Goal: Communication & Community: Answer question/provide support

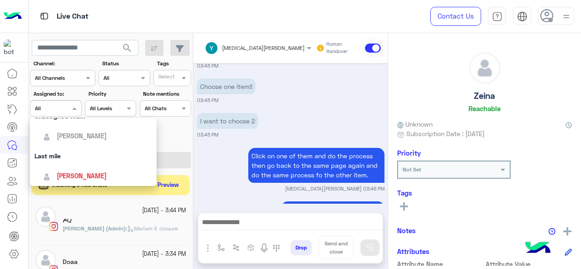
scroll to position [178, 0]
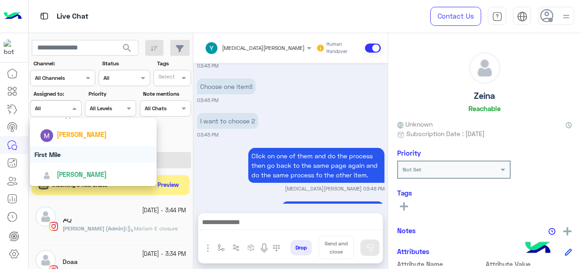
click at [65, 157] on div "First Mile" at bounding box center [93, 154] width 127 height 17
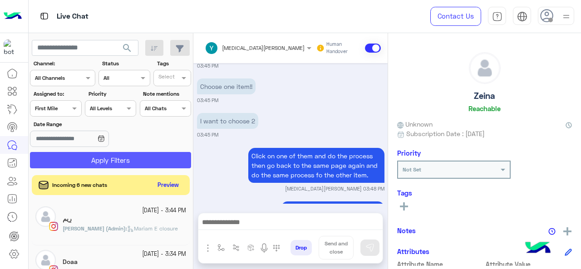
click at [72, 162] on button "Apply Filters" at bounding box center [110, 160] width 161 height 16
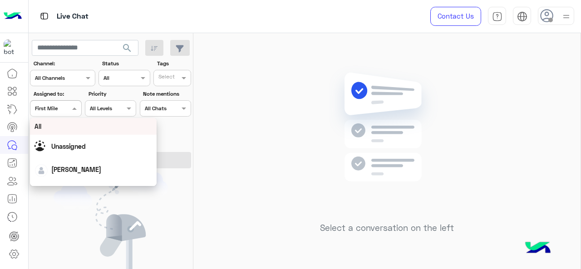
click at [63, 109] on div at bounding box center [55, 107] width 50 height 9
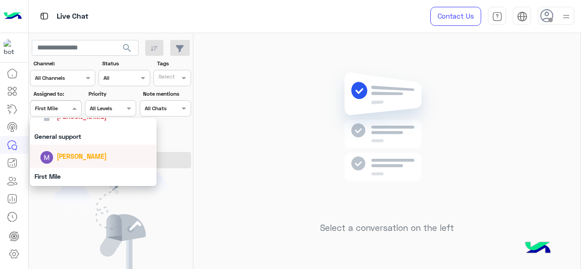
scroll to position [154, 0]
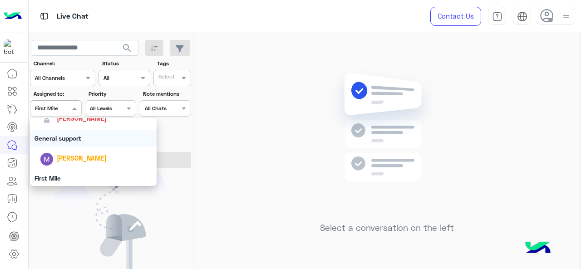
click at [70, 134] on div "General support" at bounding box center [93, 138] width 127 height 17
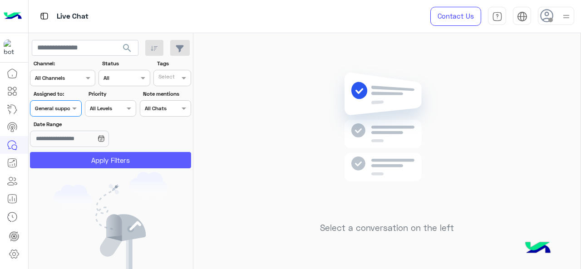
click at [70, 161] on button "Apply Filters" at bounding box center [110, 160] width 161 height 16
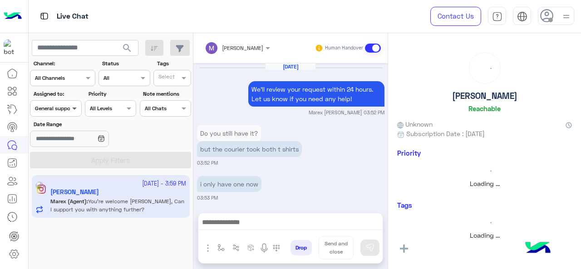
click at [72, 110] on span at bounding box center [75, 108] width 11 height 10
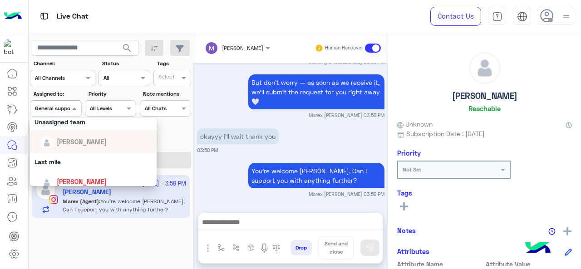
scroll to position [106, 0]
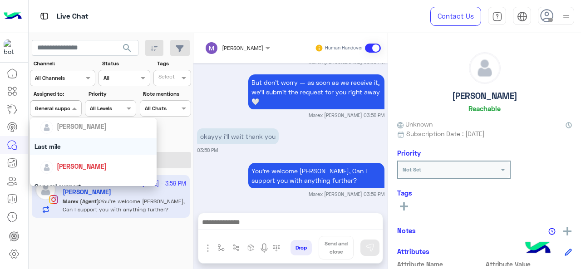
click at [72, 142] on div "Last mile" at bounding box center [93, 146] width 127 height 17
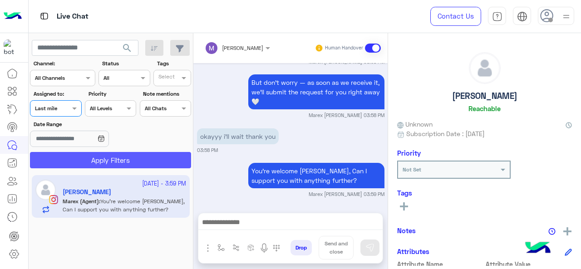
click at [70, 160] on button "Apply Filters" at bounding box center [110, 160] width 161 height 16
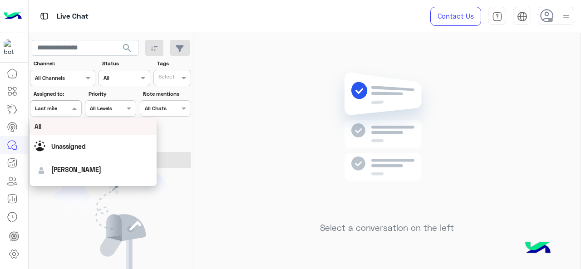
click at [69, 106] on div at bounding box center [55, 107] width 50 height 9
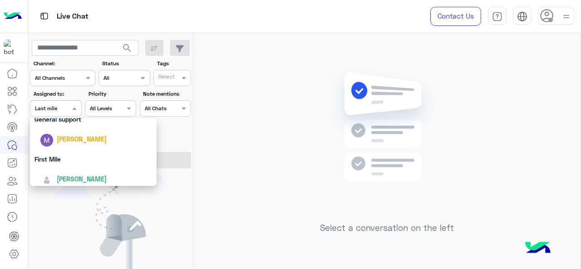
scroll to position [178, 0]
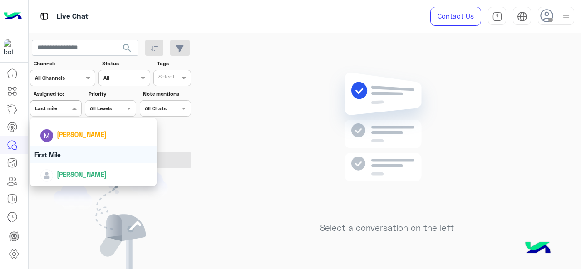
click at [77, 155] on div "First Mile" at bounding box center [93, 154] width 127 height 17
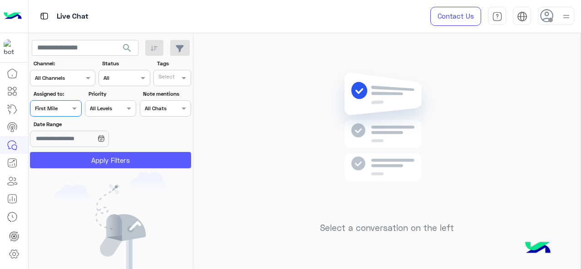
click at [86, 156] on button "Apply Filters" at bounding box center [110, 160] width 161 height 16
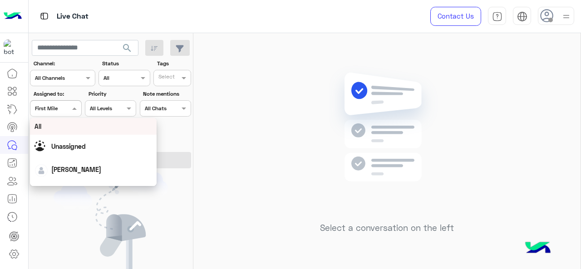
click at [74, 108] on span at bounding box center [75, 108] width 11 height 10
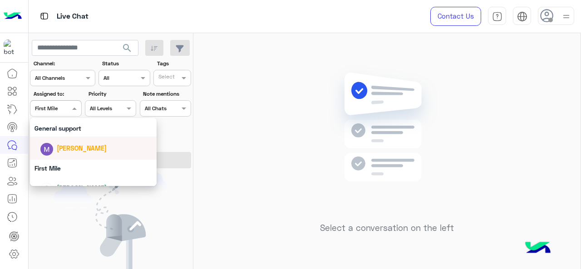
scroll to position [162, 0]
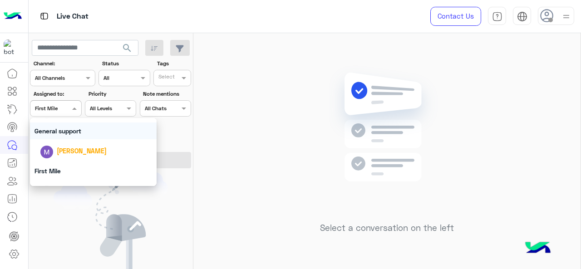
click at [65, 138] on div "General support" at bounding box center [93, 131] width 127 height 17
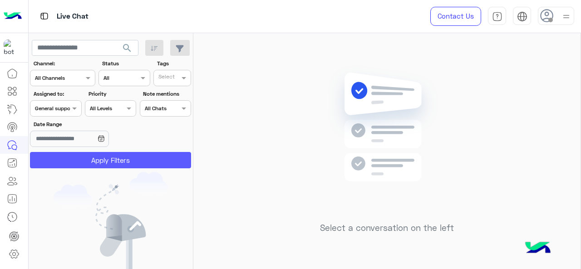
click at [68, 154] on button "Apply Filters" at bounding box center [110, 160] width 161 height 16
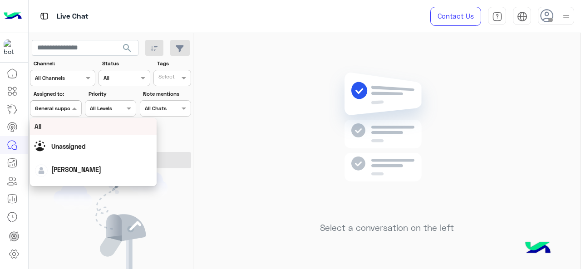
click at [76, 108] on span at bounding box center [75, 108] width 11 height 10
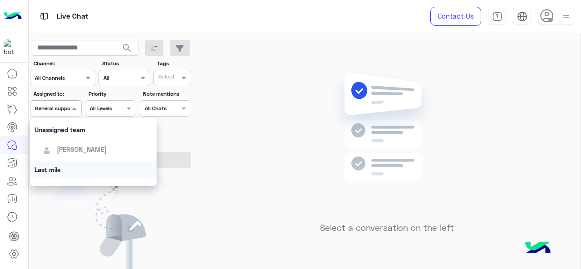
scroll to position [83, 0]
click at [63, 169] on div "Last mile" at bounding box center [93, 169] width 127 height 17
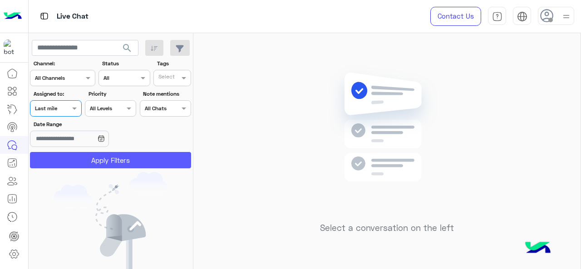
click at [69, 160] on button "Apply Filters" at bounding box center [110, 160] width 161 height 16
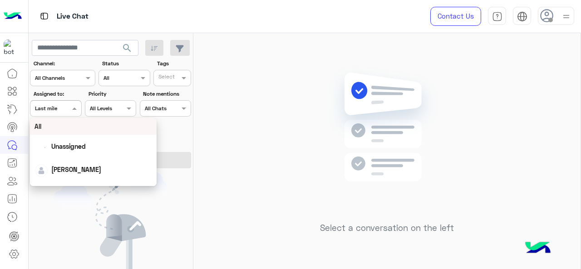
click at [74, 113] on span at bounding box center [75, 108] width 11 height 10
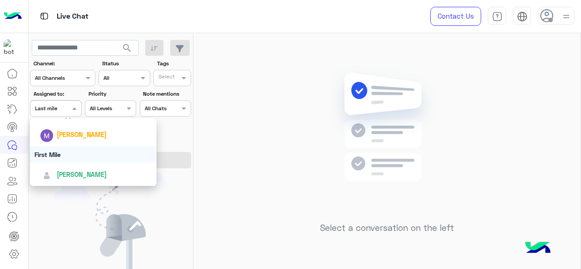
click at [65, 153] on div "First Mile" at bounding box center [93, 154] width 127 height 17
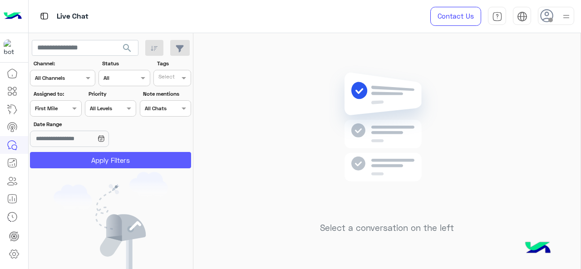
click at [92, 162] on button "Apply Filters" at bounding box center [110, 160] width 161 height 16
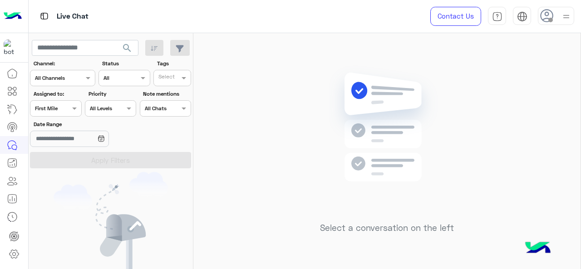
click at [54, 111] on span "First Mile" at bounding box center [46, 108] width 23 height 7
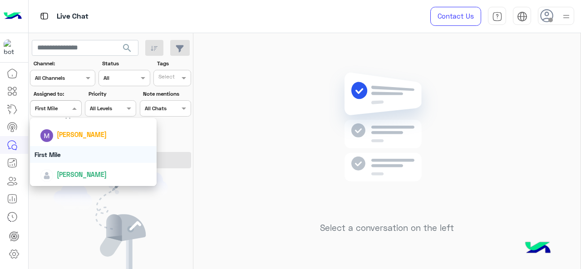
click at [59, 165] on div "[PERSON_NAME]" at bounding box center [93, 174] width 127 height 23
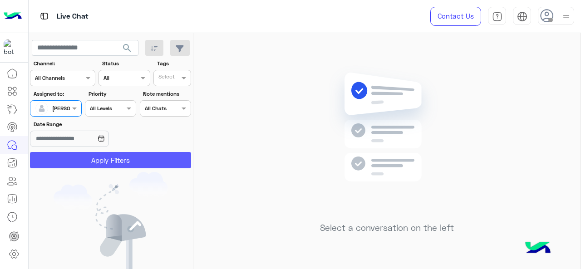
click at [63, 157] on button "Apply Filters" at bounding box center [110, 160] width 161 height 16
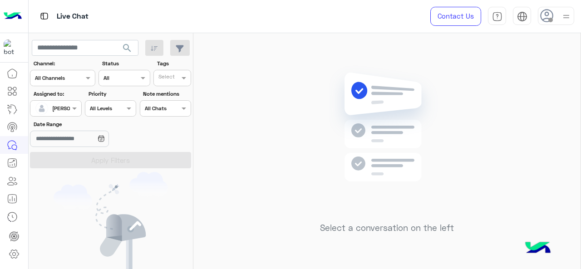
drag, startPoint x: 70, startPoint y: 105, endPoint x: 72, endPoint y: 115, distance: 10.6
click at [70, 105] on span at bounding box center [75, 108] width 11 height 10
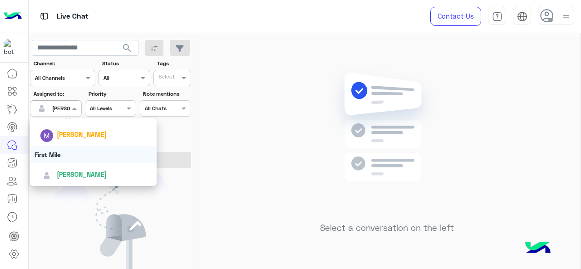
click at [73, 157] on div "First Mile" at bounding box center [93, 154] width 127 height 17
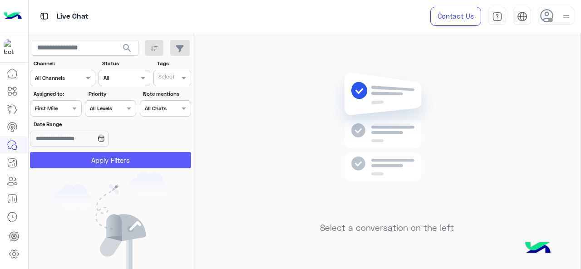
click at [78, 158] on button "Apply Filters" at bounding box center [110, 160] width 161 height 16
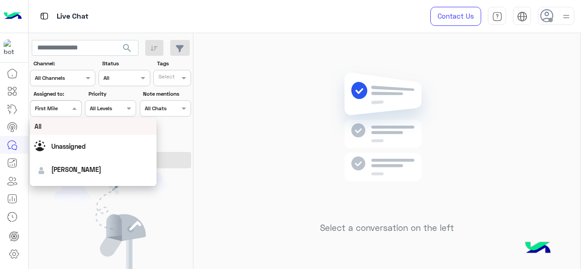
click at [78, 104] on span at bounding box center [75, 108] width 11 height 10
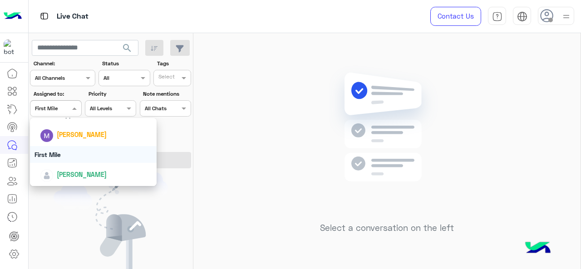
click at [62, 155] on div "First Mile" at bounding box center [93, 154] width 127 height 17
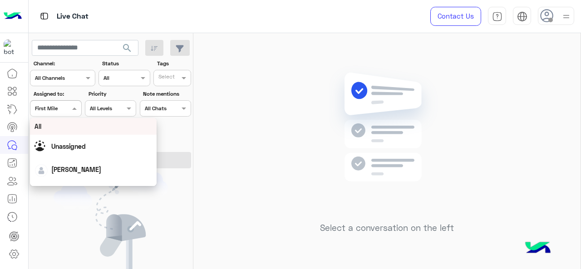
drag, startPoint x: 54, startPoint y: 110, endPoint x: 65, endPoint y: 152, distance: 43.4
click at [65, 152] on body "Live Chat Contact Us Help Center عربي English search Channel: Channel All Chann…" at bounding box center [290, 134] width 581 height 269
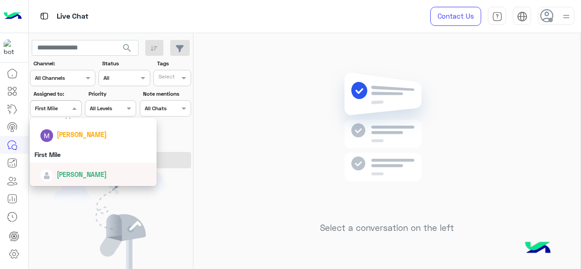
click at [65, 173] on span "[PERSON_NAME]" at bounding box center [82, 175] width 50 height 8
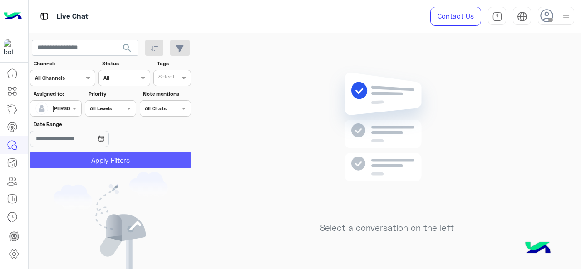
click at [97, 152] on button "Apply Filters" at bounding box center [110, 160] width 161 height 16
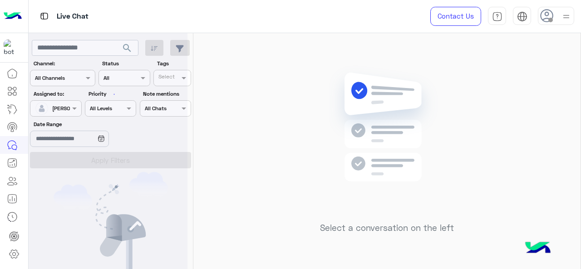
click at [70, 113] on div at bounding box center [108, 138] width 159 height 269
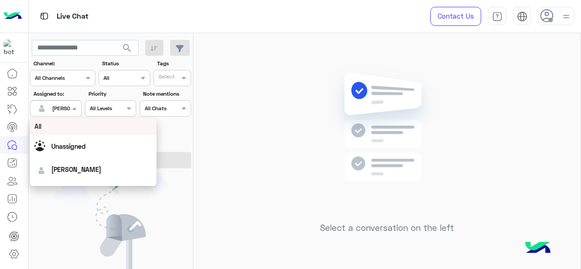
click at [70, 113] on div "Assigned on [PERSON_NAME]" at bounding box center [55, 108] width 51 height 16
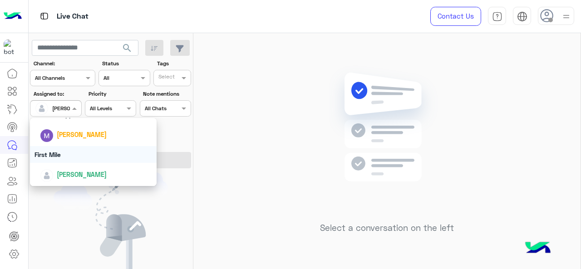
click at [70, 155] on div "First Mile" at bounding box center [93, 154] width 127 height 17
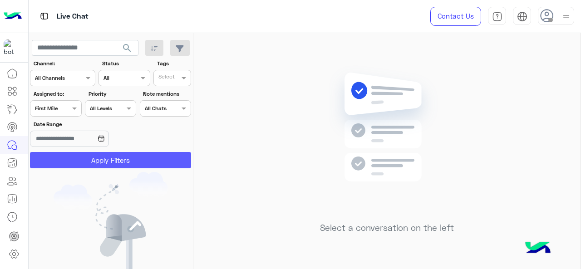
click at [70, 155] on button "Apply Filters" at bounding box center [110, 160] width 161 height 16
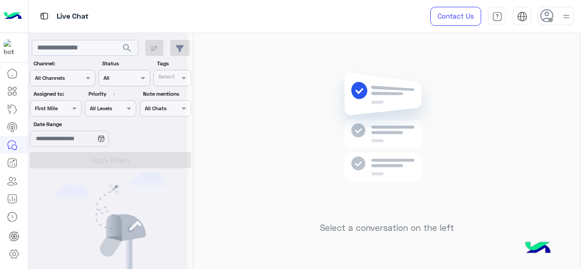
click at [70, 155] on div at bounding box center [108, 138] width 159 height 269
click at [49, 113] on div "Assigned on First Mile" at bounding box center [55, 108] width 51 height 16
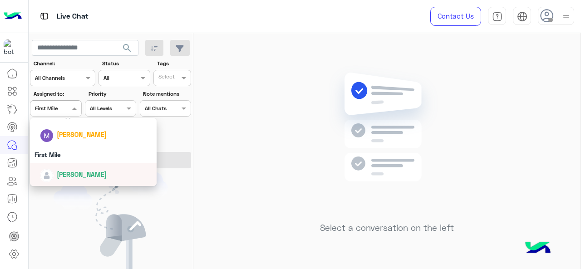
click at [59, 183] on div "[PERSON_NAME]" at bounding box center [93, 174] width 127 height 23
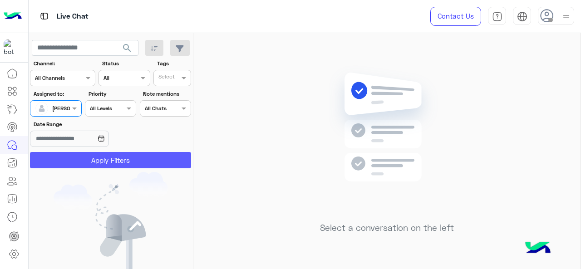
click at [70, 161] on button "Apply Filters" at bounding box center [110, 160] width 161 height 16
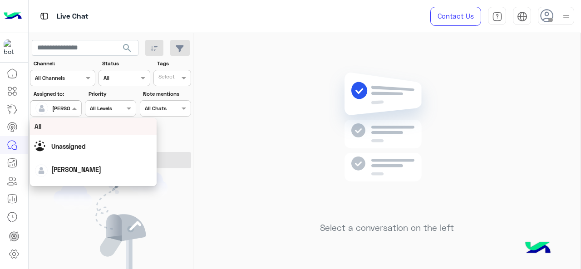
click at [70, 110] on span at bounding box center [75, 108] width 11 height 10
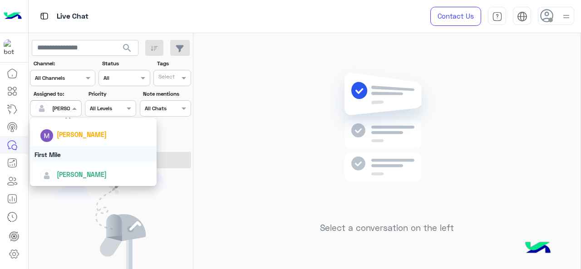
click at [64, 157] on div "First Mile" at bounding box center [93, 154] width 127 height 17
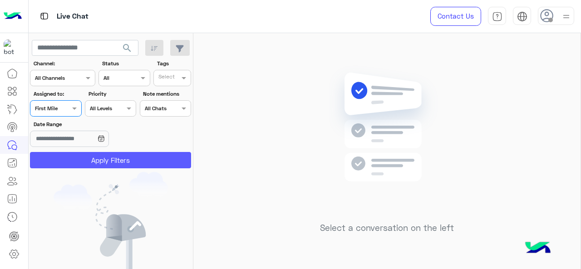
click at [81, 165] on button "Apply Filters" at bounding box center [110, 160] width 161 height 16
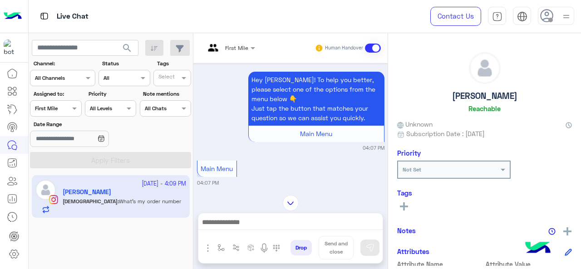
scroll to position [240, 0]
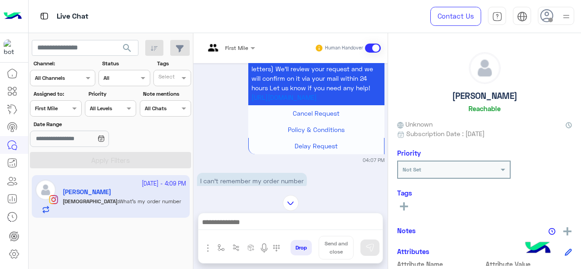
click at [244, 51] on span "First Mile" at bounding box center [236, 47] width 23 height 7
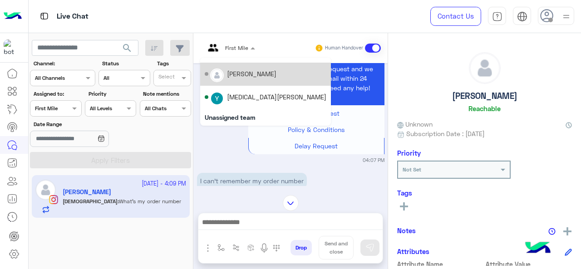
scroll to position [0, 0]
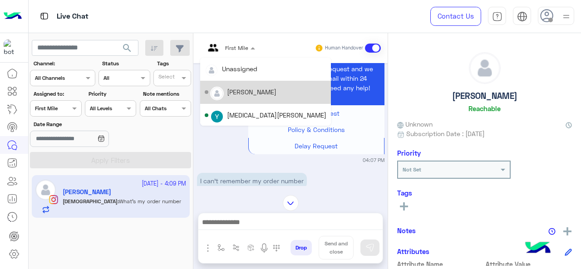
click at [250, 91] on div "[PERSON_NAME]" at bounding box center [251, 92] width 49 height 10
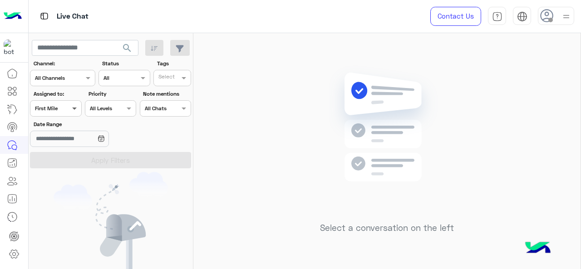
click at [74, 108] on span at bounding box center [75, 108] width 11 height 10
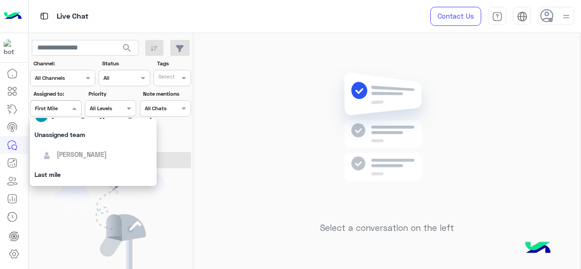
scroll to position [45, 0]
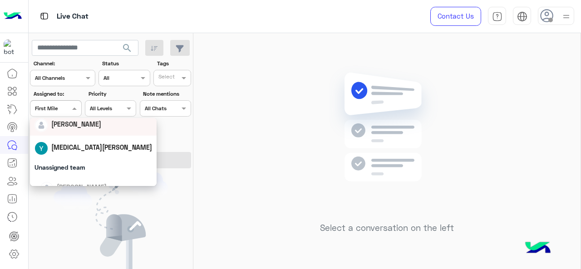
click at [81, 129] on div "[PERSON_NAME]" at bounding box center [76, 124] width 50 height 10
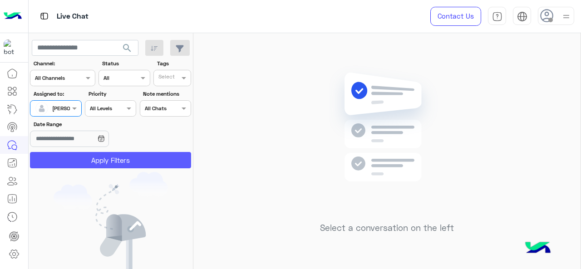
click at [85, 155] on button "Apply Filters" at bounding box center [110, 160] width 161 height 16
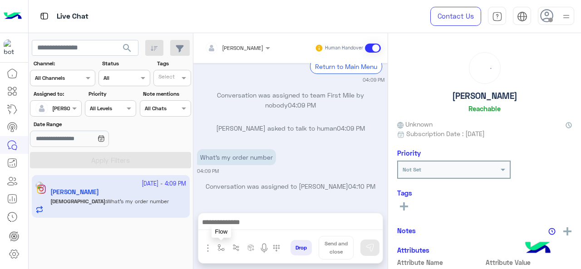
scroll to position [368, 0]
click at [218, 247] on img "button" at bounding box center [220, 247] width 7 height 7
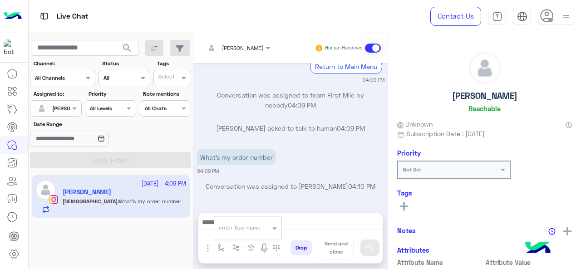
click at [242, 229] on input "text" at bounding box center [237, 226] width 36 height 8
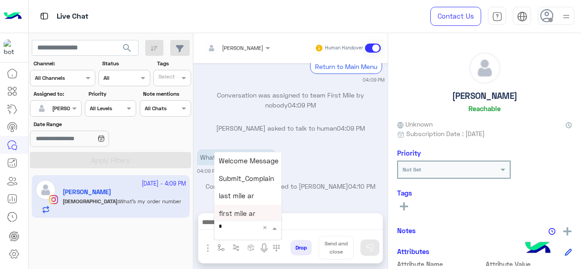
type input "*"
click at [234, 161] on span "M Greeting" at bounding box center [236, 161] width 35 height 8
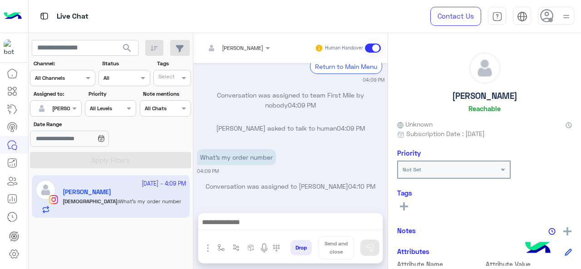
type textarea "**********"
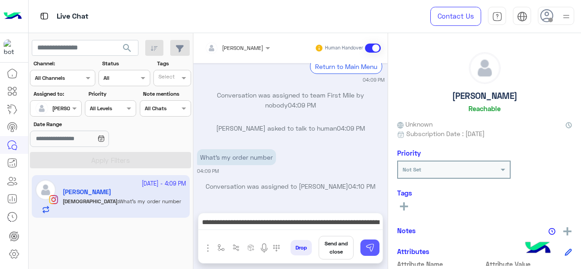
click at [372, 252] on img at bounding box center [369, 247] width 9 height 9
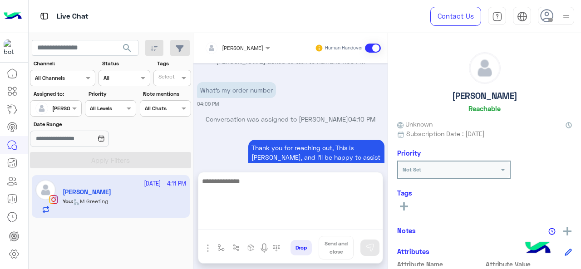
click at [270, 224] on textarea at bounding box center [290, 203] width 184 height 54
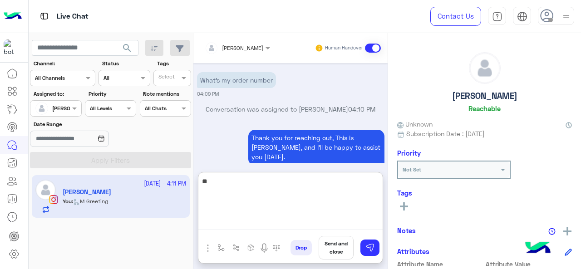
type textarea "*"
type textarea "**********"
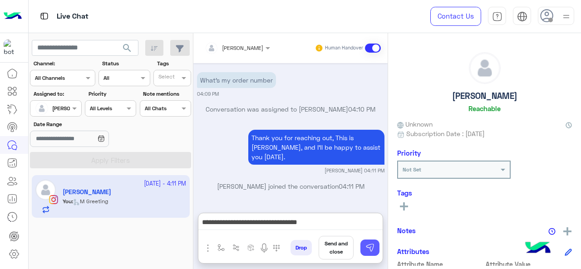
click at [370, 245] on img at bounding box center [369, 247] width 9 height 9
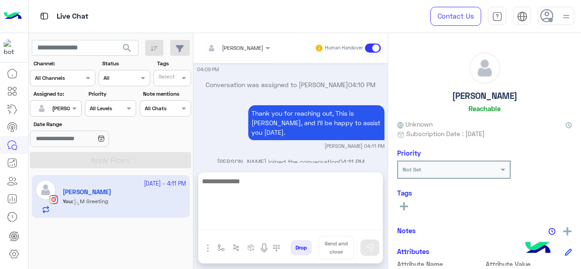
click at [267, 223] on textarea at bounding box center [290, 203] width 184 height 54
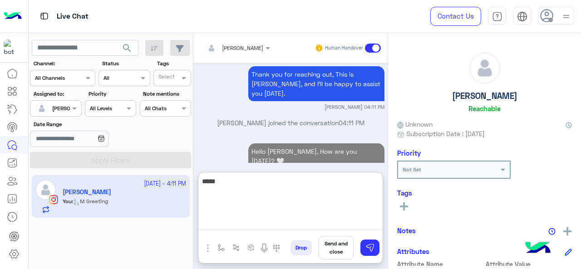
scroll to position [510, 0]
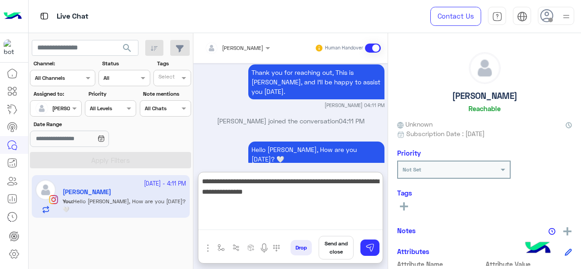
type textarea "**********"
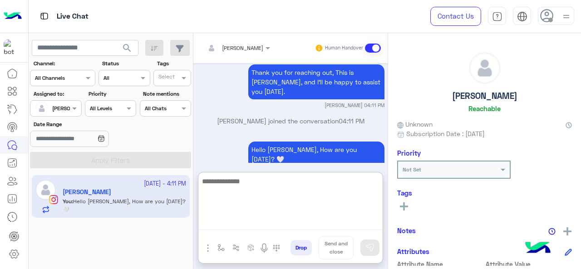
scroll to position [564, 0]
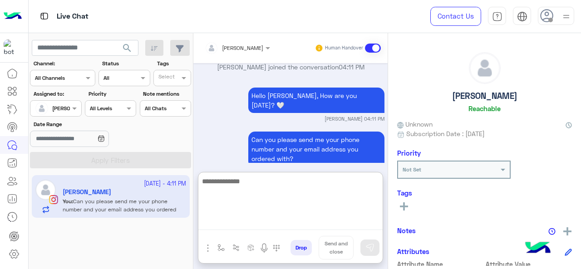
click at [258, 217] on textarea at bounding box center [290, 203] width 184 height 54
click at [254, 188] on textarea at bounding box center [290, 203] width 184 height 54
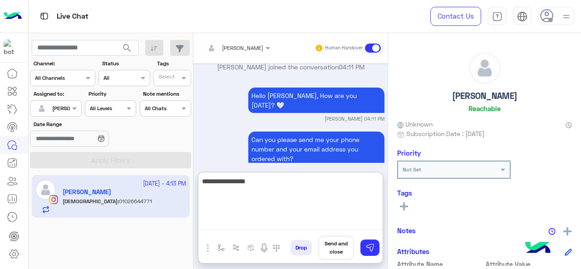
scroll to position [598, 0]
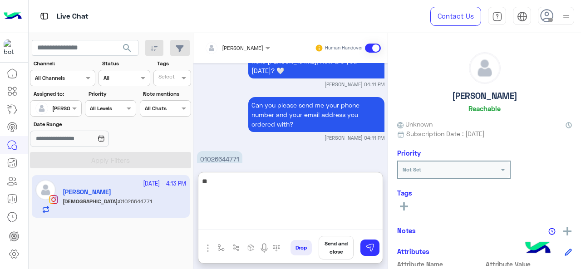
type textarea "*"
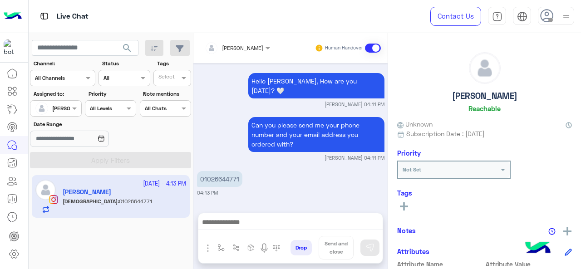
click at [214, 171] on p "01026644771" at bounding box center [219, 179] width 45 height 16
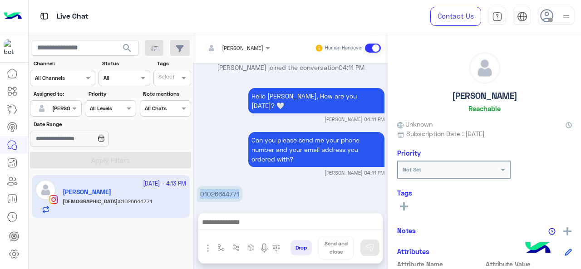
click at [214, 141] on div "[DATE] Choose 04:08 PM 💬 Select the issue you're facing: Issue in creating Orde…" at bounding box center [290, 133] width 194 height 141
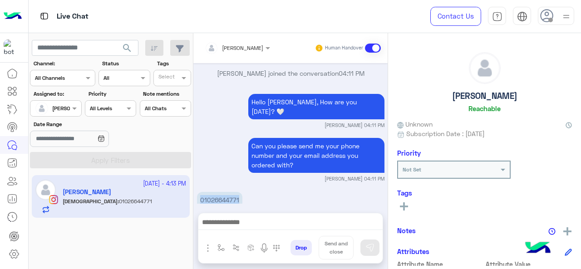
copy p "01026644771"
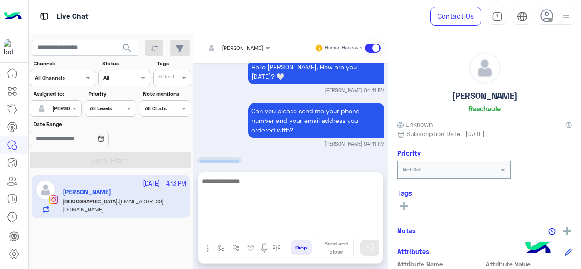
click at [277, 219] on textarea at bounding box center [290, 203] width 184 height 54
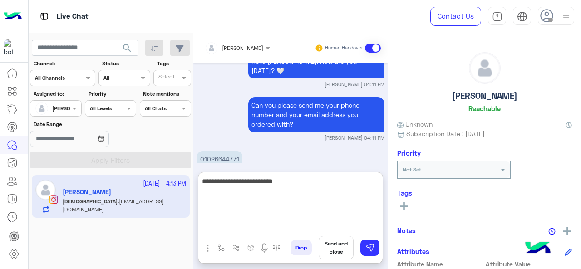
paste textarea "*******"
type textarea "**********"
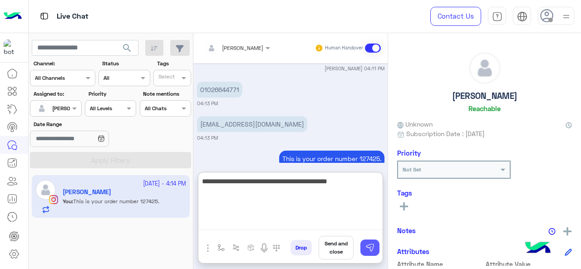
type textarea "**********"
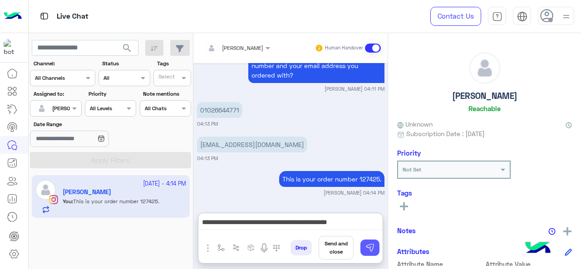
click at [368, 245] on img at bounding box center [369, 247] width 9 height 9
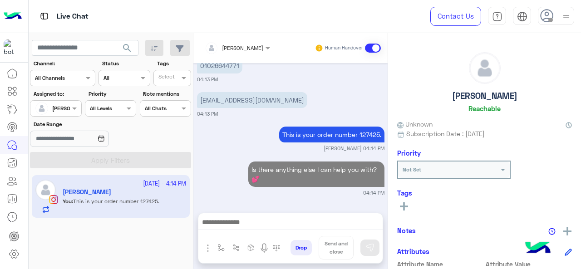
scroll to position [671, 0]
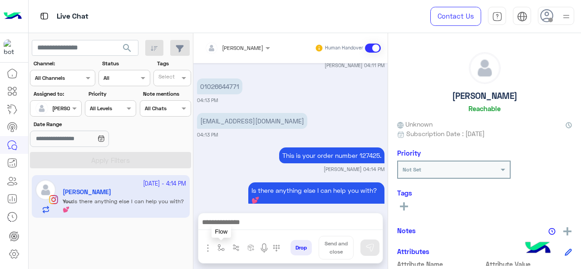
drag, startPoint x: 214, startPoint y: 250, endPoint x: 240, endPoint y: 227, distance: 34.1
click at [215, 249] on button "button" at bounding box center [221, 247] width 15 height 15
click at [240, 227] on input "text" at bounding box center [237, 226] width 36 height 8
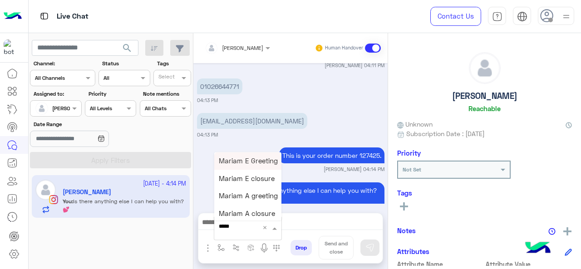
type input "******"
click at [257, 178] on span "Mariam E closure" at bounding box center [247, 178] width 56 height 8
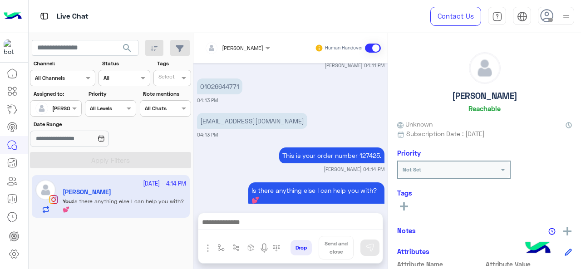
type textarea "**********"
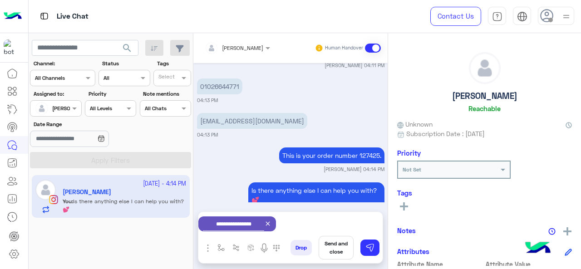
scroll to position [672, 0]
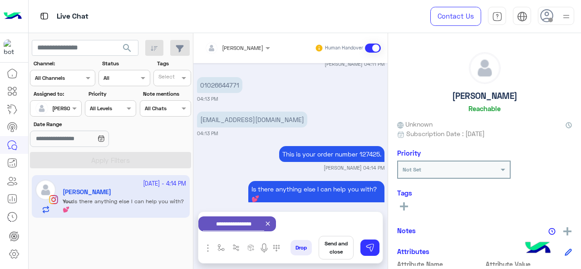
click at [338, 245] on button "Send and close" at bounding box center [336, 248] width 35 height 24
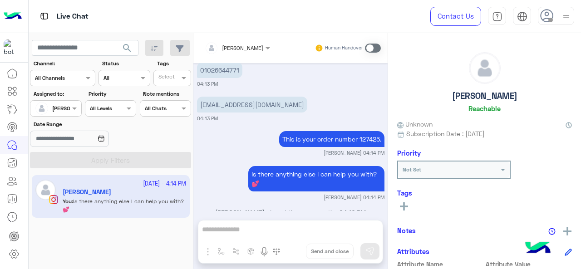
scroll to position [805, 0]
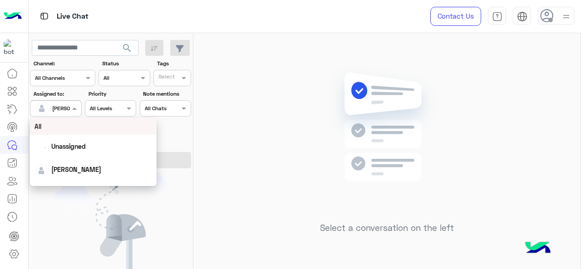
click at [72, 109] on span at bounding box center [75, 108] width 11 height 10
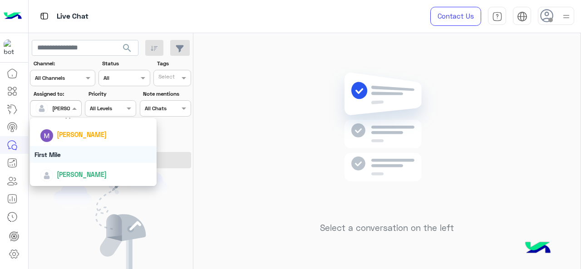
click at [67, 149] on div "First Mile" at bounding box center [93, 154] width 127 height 17
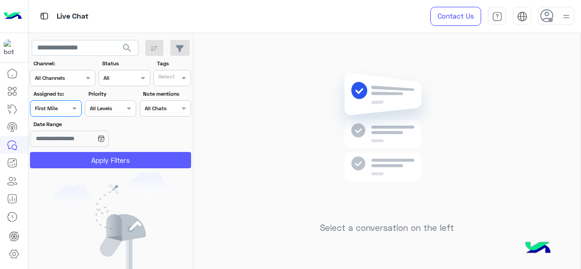
click at [97, 157] on button "Apply Filters" at bounding box center [110, 160] width 161 height 16
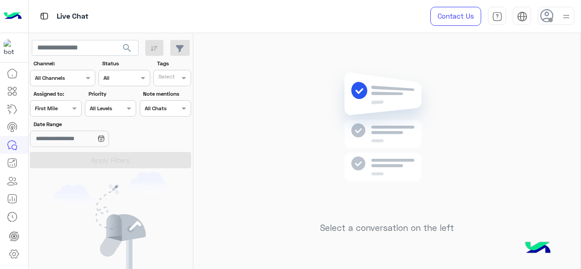
click at [68, 115] on div "Assigned on First Mile" at bounding box center [55, 108] width 51 height 16
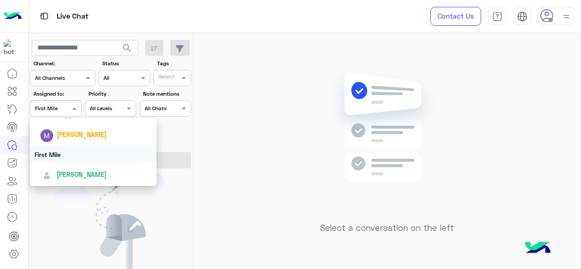
click at [74, 151] on div "First Mile" at bounding box center [93, 154] width 127 height 17
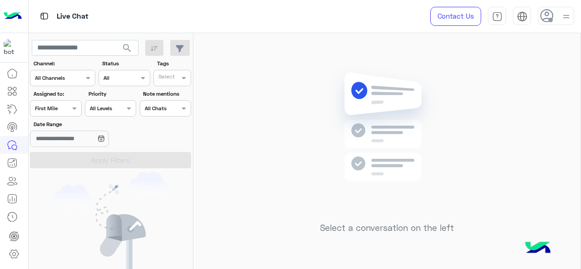
click at [64, 111] on div "Assigned on First Mile" at bounding box center [49, 108] width 39 height 8
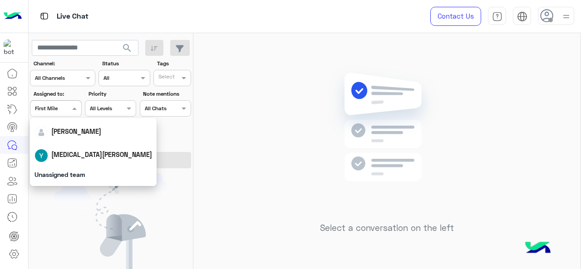
scroll to position [136, 0]
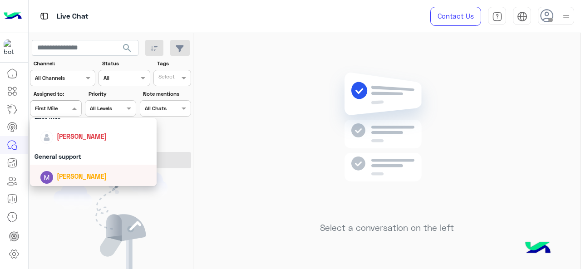
click at [74, 177] on span "[PERSON_NAME]" at bounding box center [82, 176] width 50 height 8
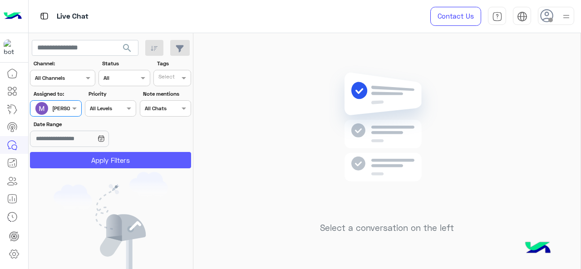
click at [106, 166] on button "Apply Filters" at bounding box center [110, 160] width 161 height 16
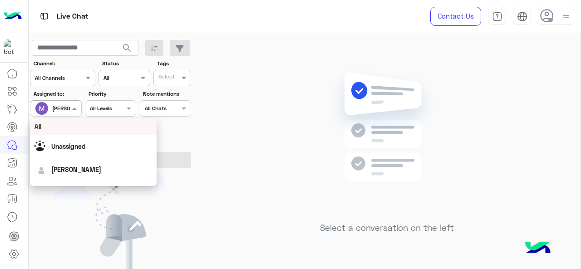
click at [63, 109] on div at bounding box center [55, 107] width 50 height 9
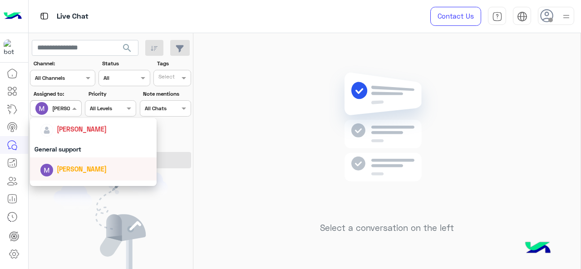
scroll to position [132, 0]
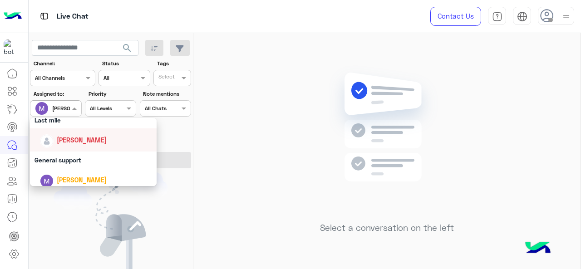
click at [74, 154] on div "General support" at bounding box center [93, 160] width 127 height 17
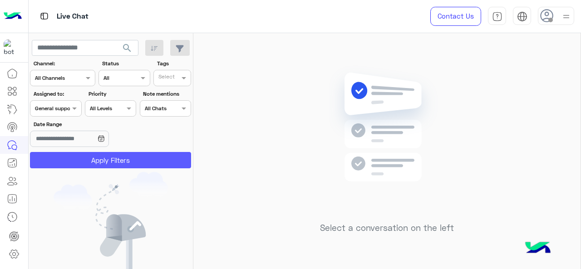
click at [78, 160] on button "Apply Filters" at bounding box center [110, 160] width 161 height 16
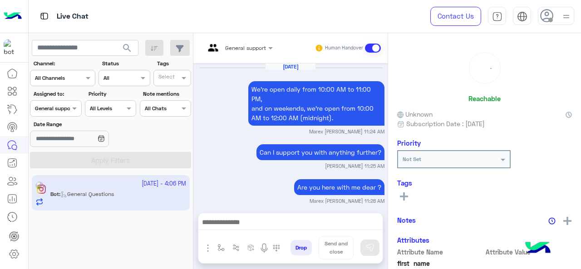
scroll to position [459, 0]
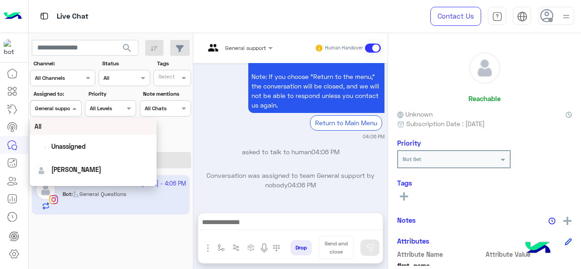
click at [61, 109] on div at bounding box center [55, 107] width 50 height 9
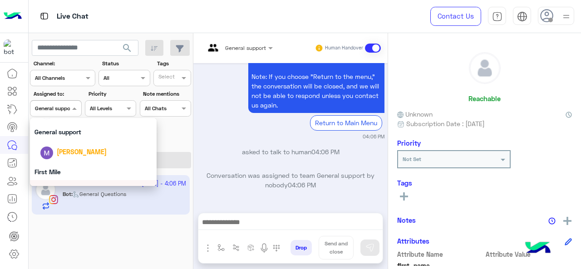
scroll to position [178, 0]
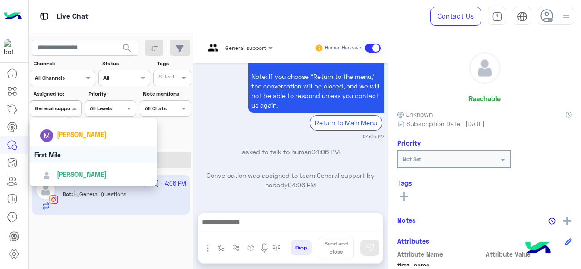
click at [69, 159] on div "First Mile" at bounding box center [93, 154] width 127 height 17
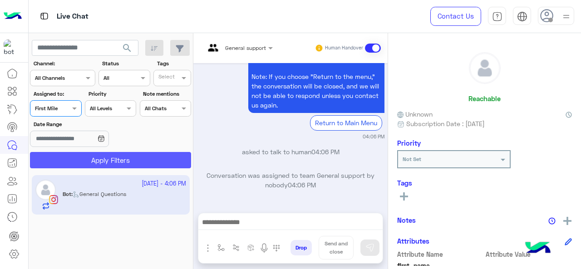
click at [76, 158] on button "Apply Filters" at bounding box center [110, 160] width 161 height 16
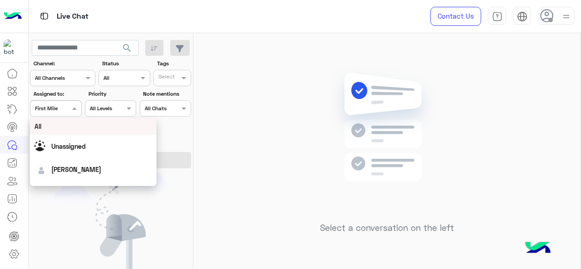
click at [75, 110] on span at bounding box center [75, 108] width 11 height 10
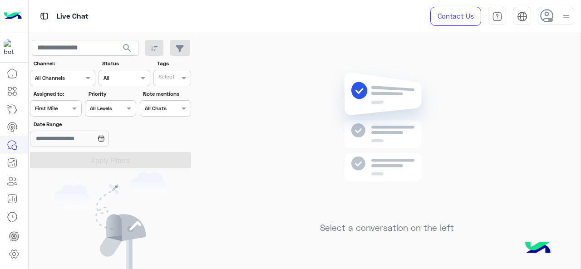
click at [221, 167] on div "Select a conversation on the left" at bounding box center [386, 153] width 387 height 240
click at [66, 108] on div at bounding box center [55, 107] width 50 height 9
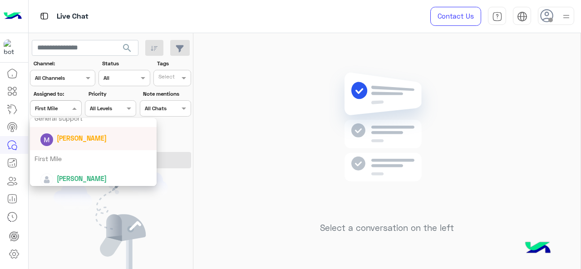
scroll to position [179, 0]
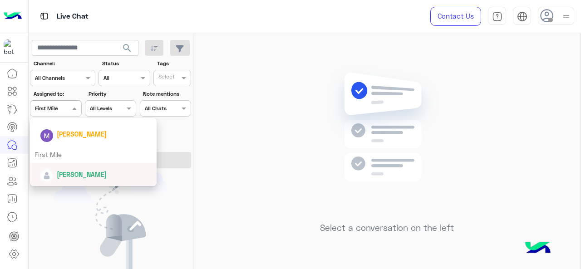
click at [72, 177] on span "Mariam Ahmed" at bounding box center [82, 175] width 50 height 8
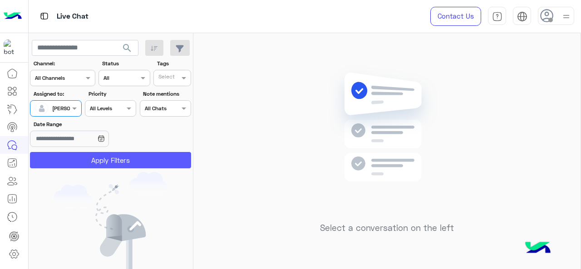
click at [112, 162] on button "Apply Filters" at bounding box center [110, 160] width 161 height 16
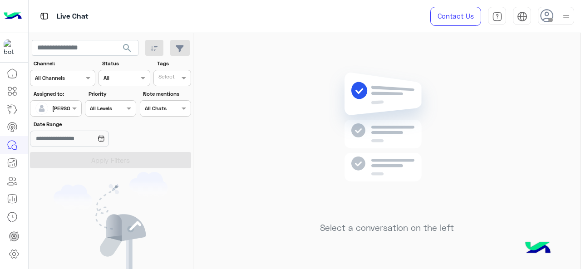
click at [67, 115] on div "Mariam Ahmed" at bounding box center [52, 108] width 34 height 18
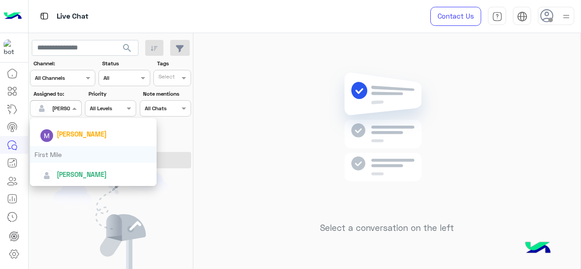
click at [77, 151] on div "First Mile" at bounding box center [93, 154] width 127 height 17
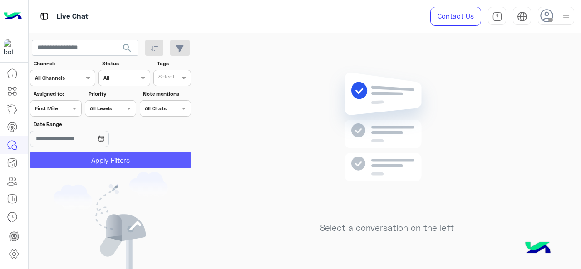
click at [77, 154] on button "Apply Filters" at bounding box center [110, 160] width 161 height 16
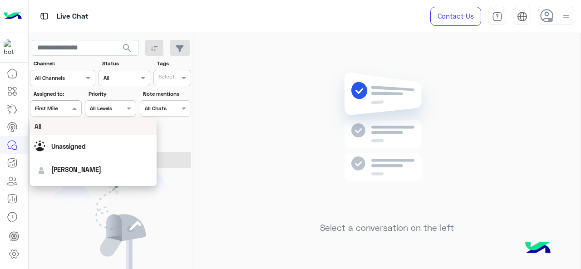
click at [72, 105] on span at bounding box center [75, 108] width 11 height 10
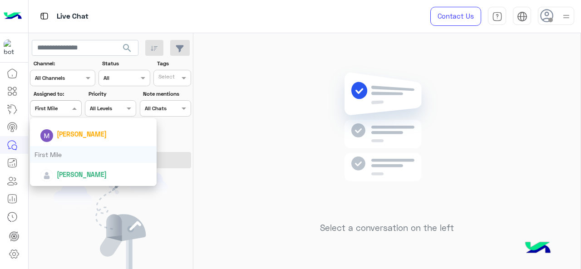
click at [62, 156] on div "First Mile" at bounding box center [93, 154] width 127 height 17
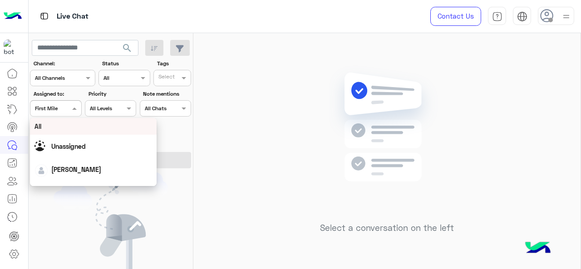
click at [60, 110] on div at bounding box center [55, 107] width 50 height 9
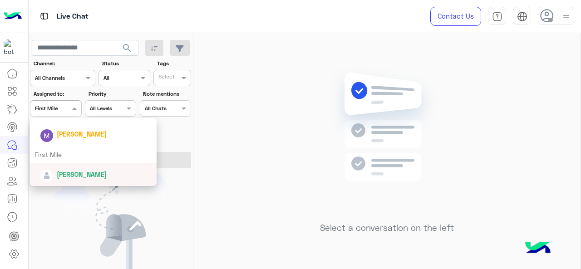
click at [64, 164] on div "Mariam Ahmed" at bounding box center [93, 174] width 127 height 23
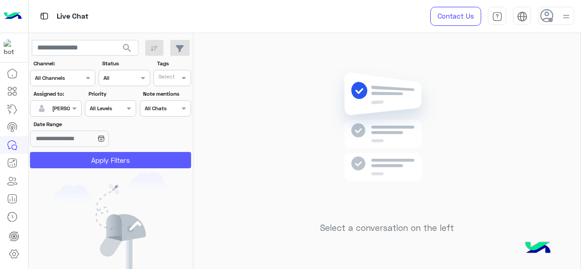
click at [78, 153] on button "Apply Filters" at bounding box center [110, 160] width 161 height 16
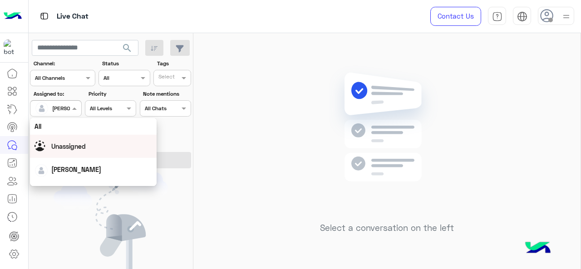
drag, startPoint x: 61, startPoint y: 110, endPoint x: 61, endPoint y: 141, distance: 31.3
click at [61, 141] on body "Live Chat Contact Us Help Center عربي English search Channel: Channel All Chann…" at bounding box center [290, 134] width 581 height 269
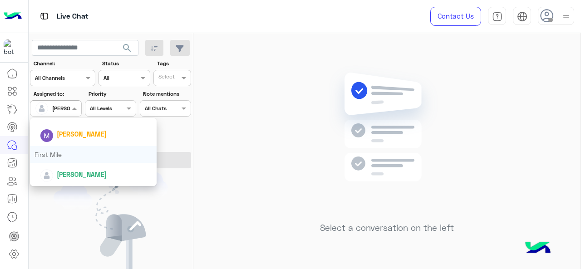
click at [60, 150] on div "First Mile" at bounding box center [93, 154] width 127 height 17
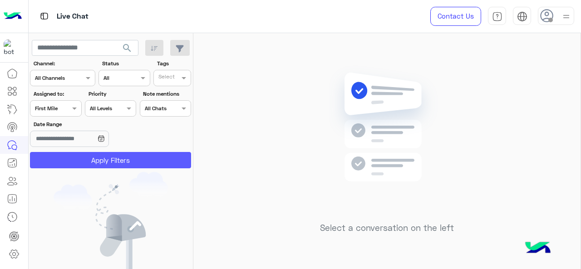
click at [65, 159] on button "Apply Filters" at bounding box center [110, 160] width 161 height 16
